Goal: Task Accomplishment & Management: Use online tool/utility

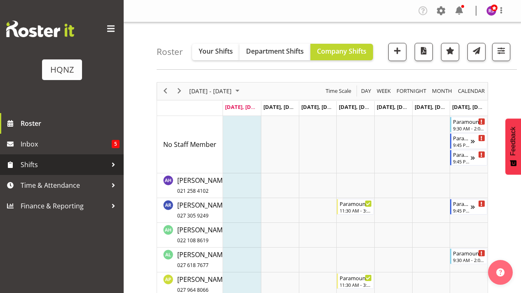
click at [39, 167] on span "Shifts" at bounding box center [64, 164] width 87 height 12
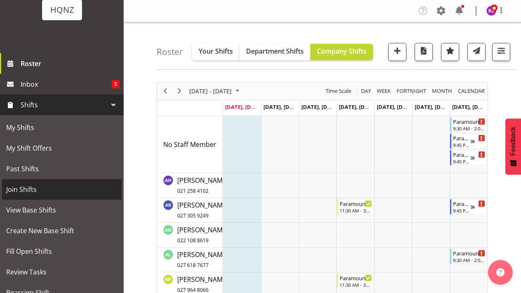
scroll to position [64, 0]
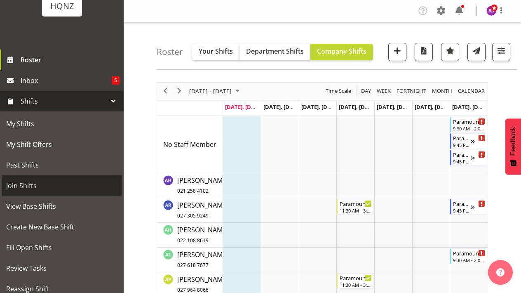
click at [33, 182] on span "Join Shifts" at bounding box center [61, 185] width 111 height 12
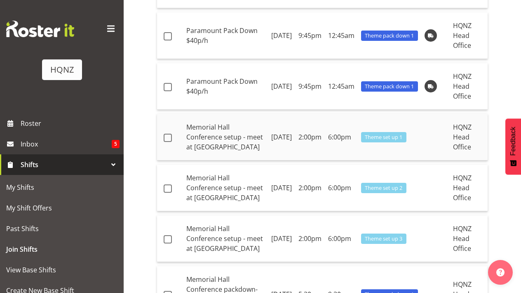
scroll to position [138, 0]
click at [170, 141] on span at bounding box center [168, 137] width 8 height 8
checkbox input "true"
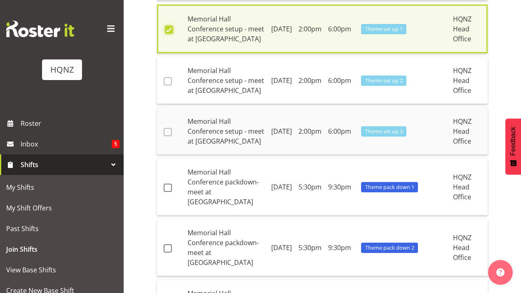
scroll to position [252, 0]
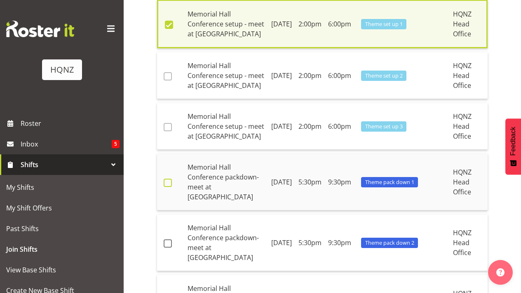
click at [172, 187] on label at bounding box center [170, 183] width 13 height 8
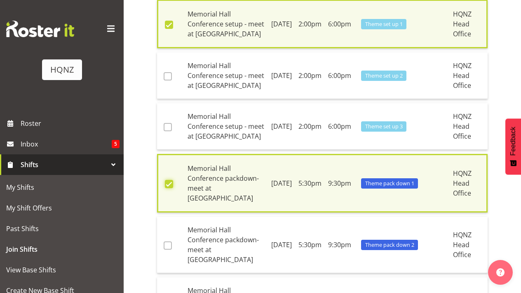
checkbox input "true"
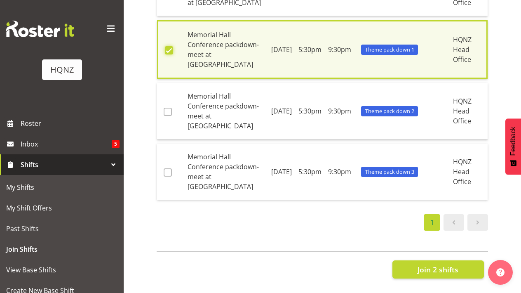
scroll to position [415, 0]
click at [433, 270] on span "Join 2 shifts" at bounding box center [438, 269] width 41 height 11
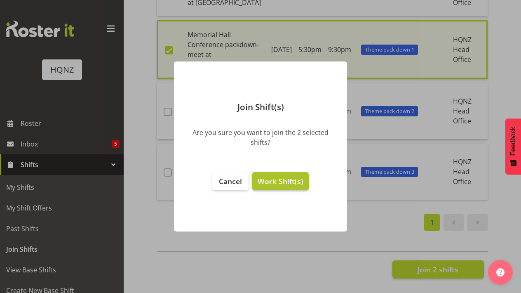
click at [283, 185] on span "Work Shift(s)" at bounding box center [281, 181] width 46 height 10
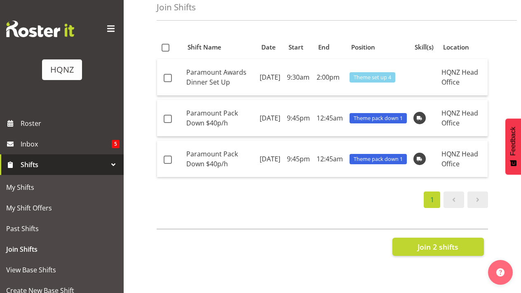
scroll to position [34, 0]
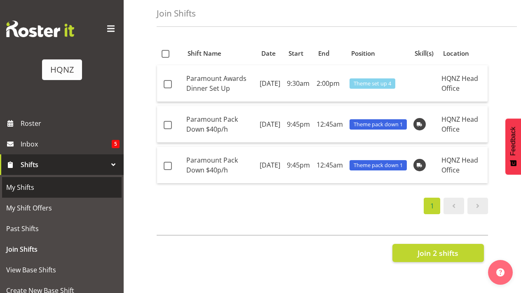
click at [34, 188] on span "My Shifts" at bounding box center [61, 187] width 111 height 12
